Goal: Task Accomplishment & Management: Complete application form

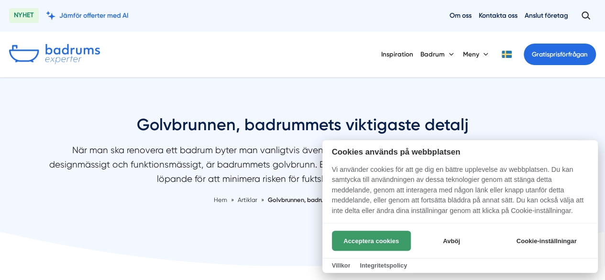
click at [358, 231] on button "Acceptera cookies" at bounding box center [371, 240] width 79 height 20
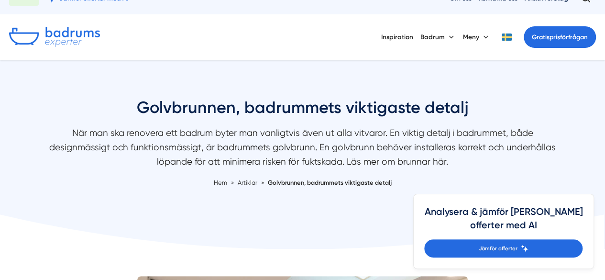
scroll to position [19, 0]
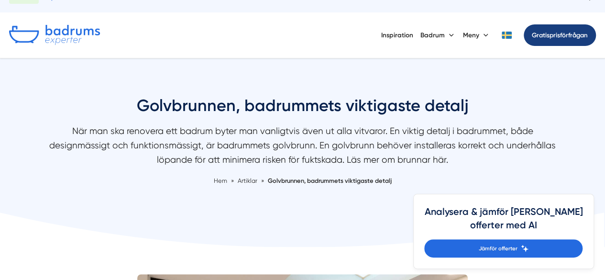
click at [546, 34] on span "Gratis" at bounding box center [541, 35] width 18 height 7
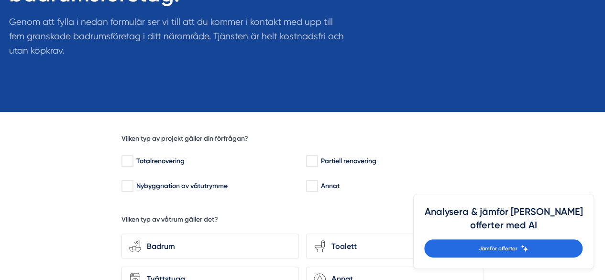
scroll to position [172, 0]
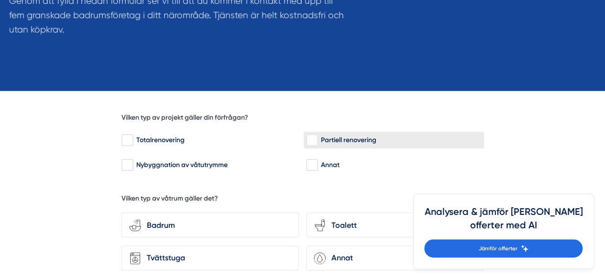
click at [313, 142] on input "Partiell renovering" at bounding box center [311, 140] width 11 height 10
checkbox input "true"
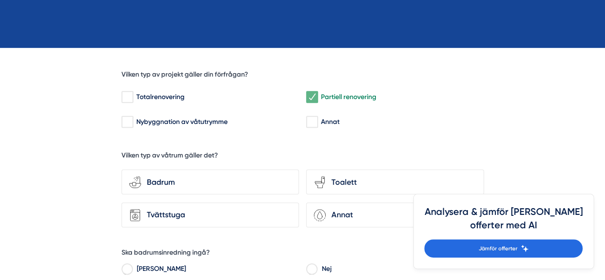
scroll to position [229, 0]
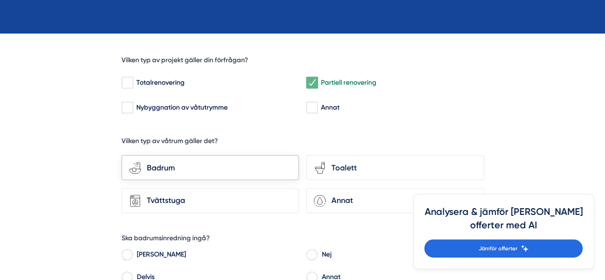
click at [186, 175] on div "bathroom-tub-towel Badrum" at bounding box center [209, 167] width 177 height 25
click at [0, 0] on input "bathroom-tub-towel Badrum" at bounding box center [0, 0] width 0 height 0
click at [340, 172] on div "Toalett" at bounding box center [401, 168] width 150 height 12
click at [0, 0] on input "toilet-seat Toalett" at bounding box center [0, 0] width 0 height 0
click at [352, 199] on div "Annat" at bounding box center [401, 200] width 150 height 12
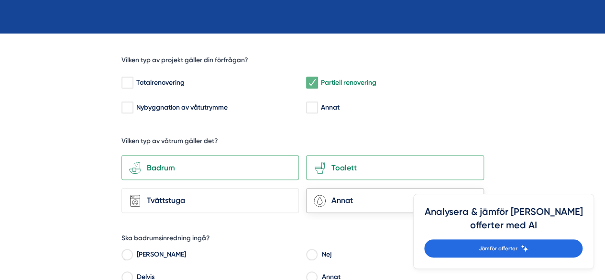
click at [0, 0] on input "Annat" at bounding box center [0, 0] width 0 height 0
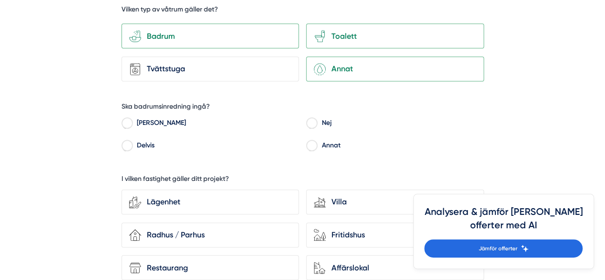
scroll to position [363, 0]
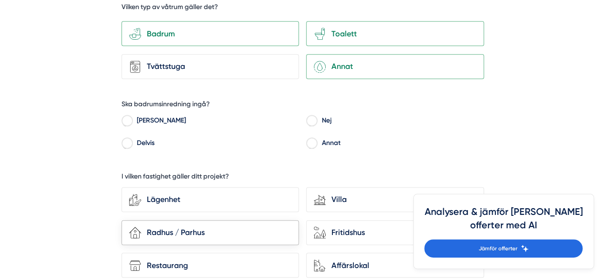
click at [210, 230] on div "Radhus / Parhus" at bounding box center [216, 232] width 150 height 12
click at [0, 0] on input "house-3 Radhus / Parhus" at bounding box center [0, 0] width 0 height 0
click at [309, 123] on input "Nej" at bounding box center [311, 122] width 11 height 9
radio input "true"
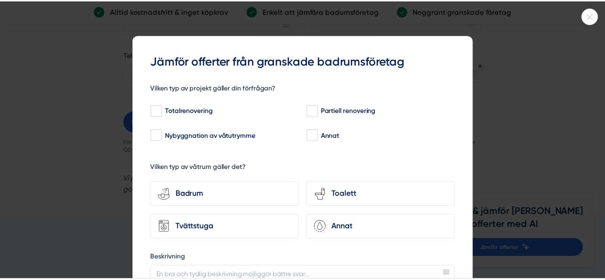
scroll to position [880, 0]
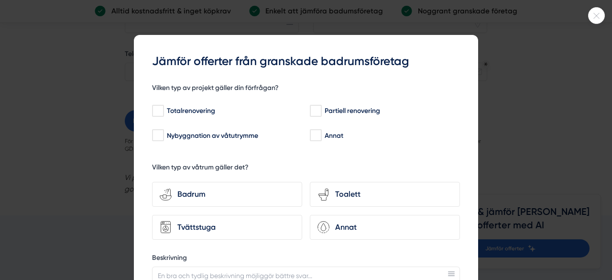
click at [591, 8] on div at bounding box center [306, 140] width 612 height 280
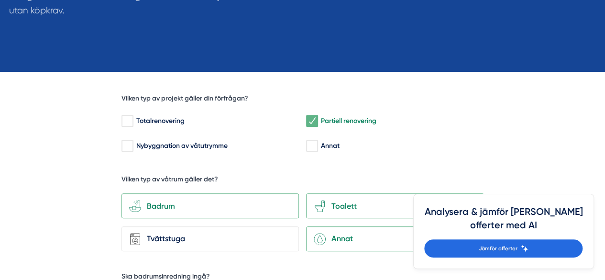
scroll to position [172, 0]
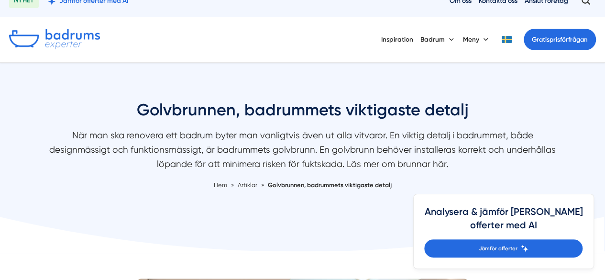
scroll to position [19, 0]
